Goal: Information Seeking & Learning: Learn about a topic

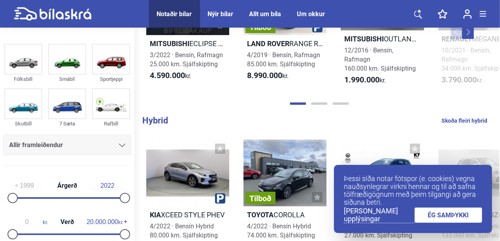
scroll to position [411, 0]
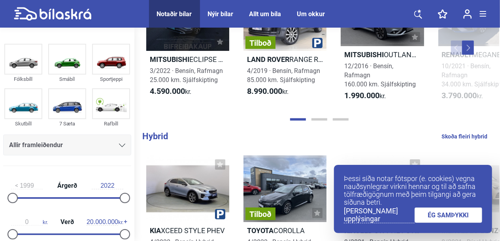
click at [270, 14] on div "Allt um bíla" at bounding box center [265, 14] width 32 height 8
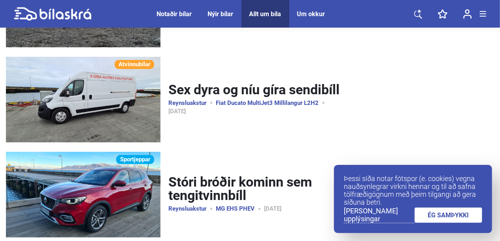
scroll to position [4591, 0]
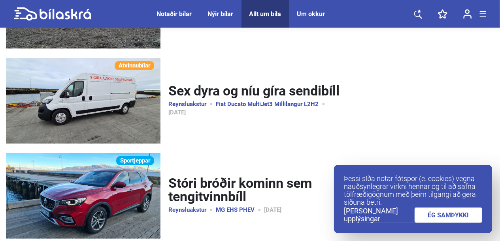
click at [198, 87] on link "Sex dyra og níu gíra sendibíll" at bounding box center [253, 91] width 171 height 14
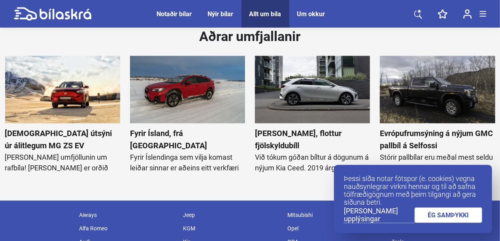
scroll to position [5105, 0]
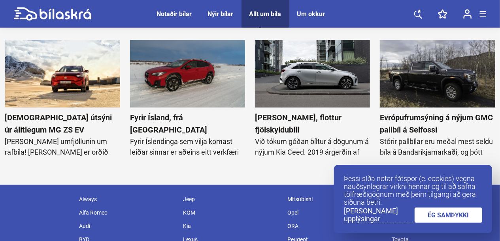
click at [308, 11] on div "Um okkur" at bounding box center [311, 14] width 28 height 8
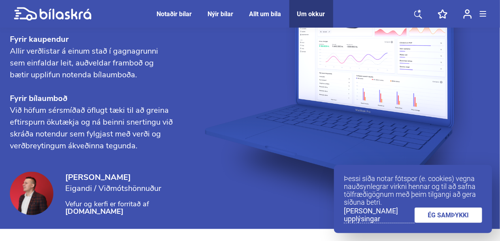
scroll to position [893, 0]
